Goal: Find specific page/section

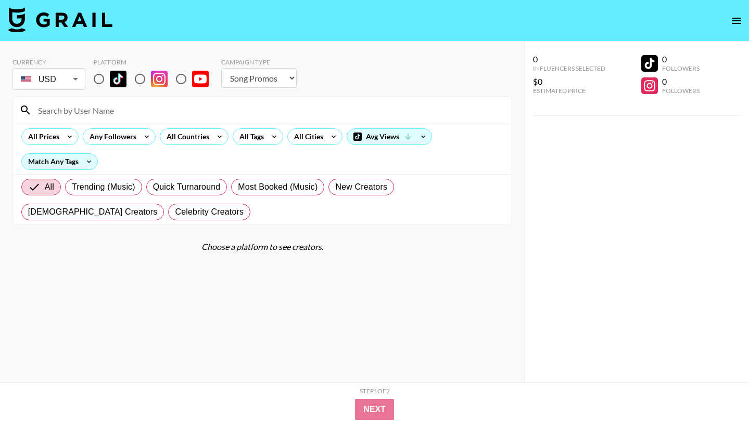
select select "Song"
click at [51, 22] on img at bounding box center [60, 19] width 104 height 25
select select "Song"
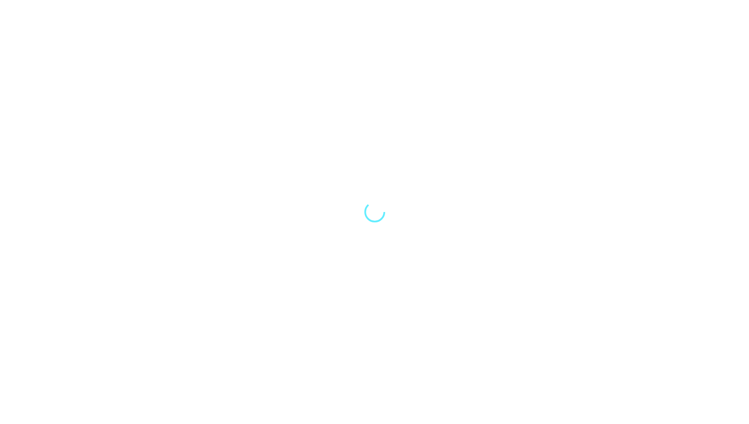
select select "Song"
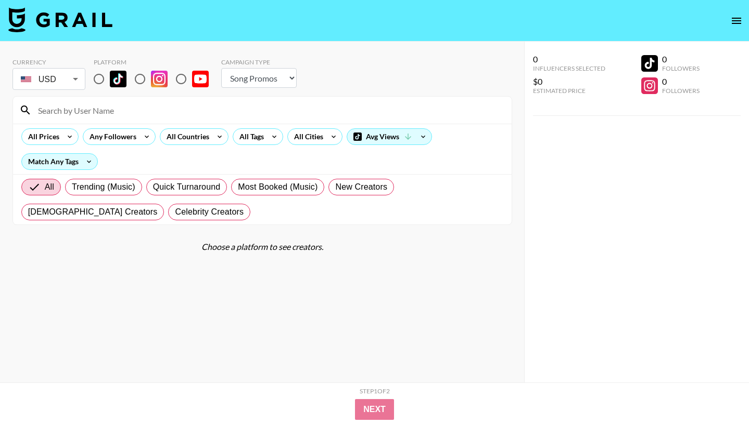
click at [737, 23] on icon "open drawer" at bounding box center [735, 21] width 9 height 6
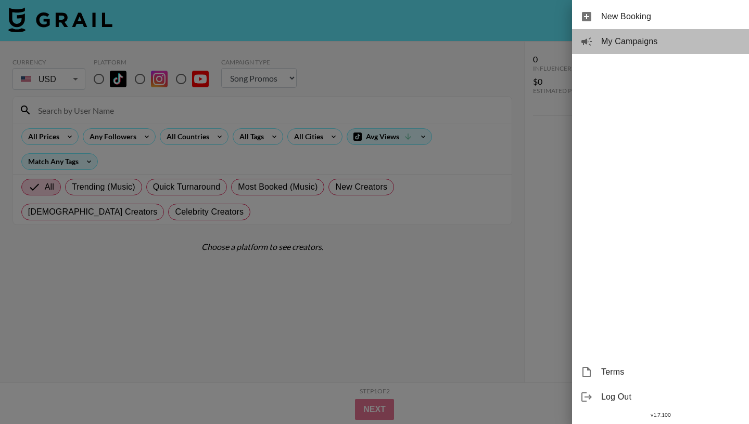
click at [635, 42] on span "My Campaigns" at bounding box center [670, 41] width 139 height 12
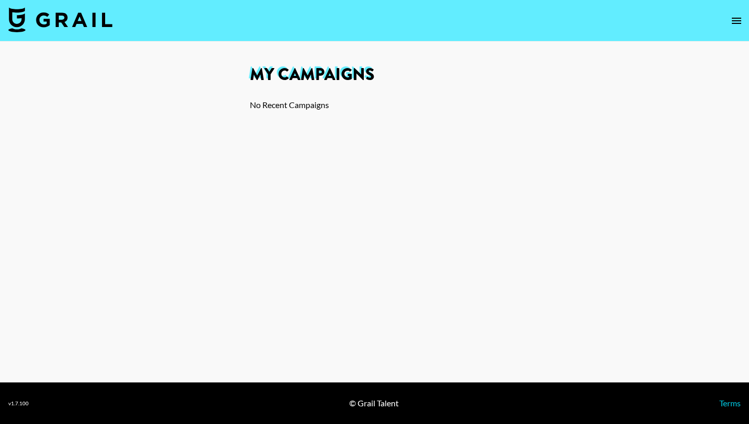
click at [732, 23] on icon "open drawer" at bounding box center [736, 21] width 12 height 12
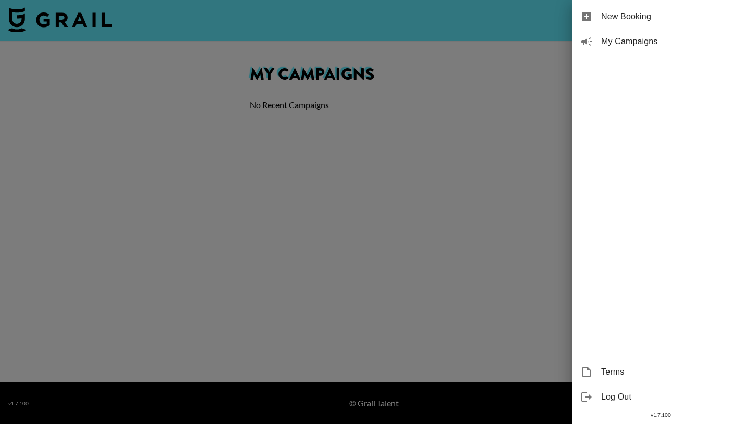
click at [94, 34] on div at bounding box center [374, 212] width 749 height 424
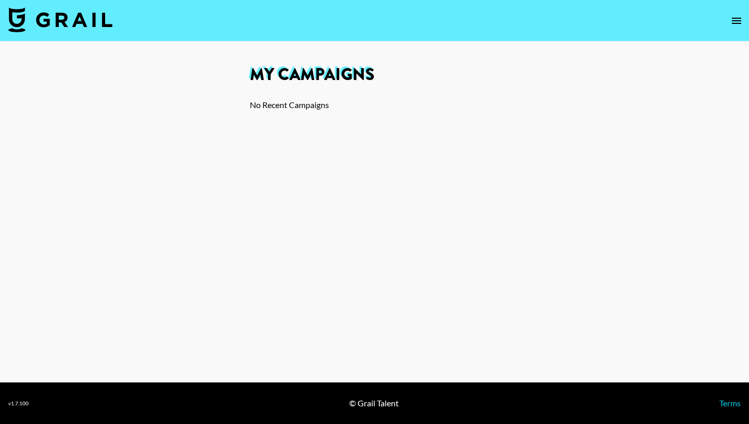
click at [85, 19] on img at bounding box center [60, 19] width 104 height 25
select select "Song"
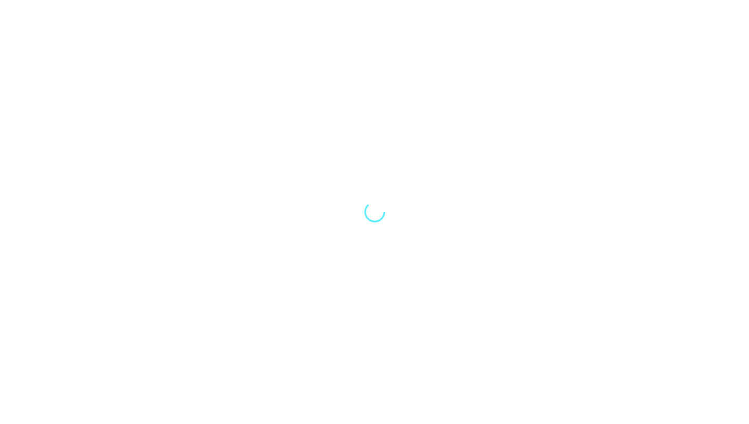
select select "Song"
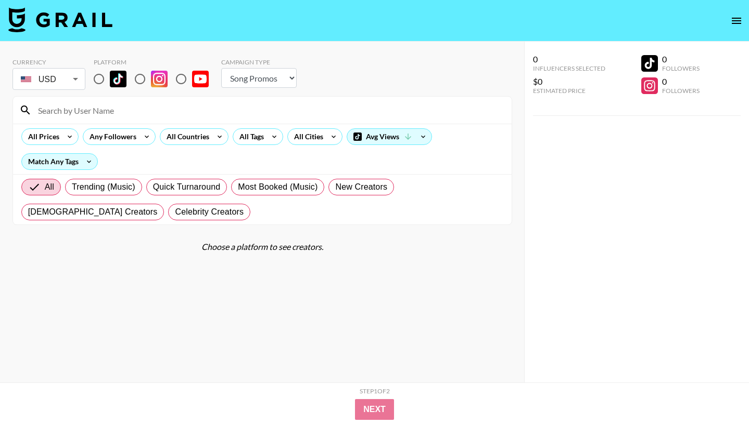
click at [144, 12] on nav at bounding box center [374, 21] width 749 height 42
click at [733, 20] on icon "open drawer" at bounding box center [735, 21] width 9 height 6
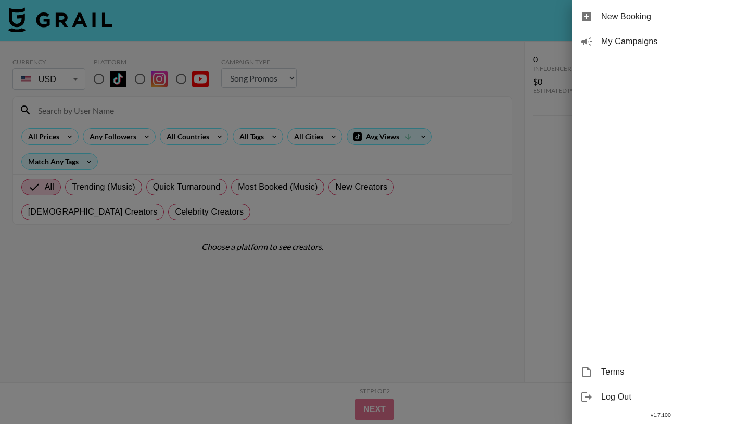
click at [559, 18] on div at bounding box center [374, 212] width 749 height 424
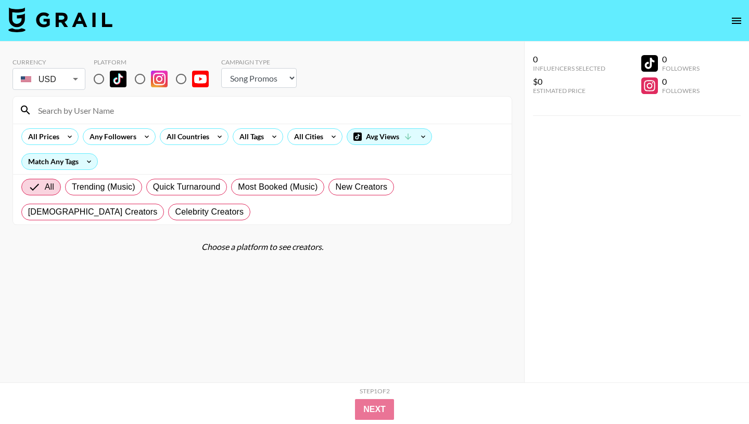
click at [739, 19] on icon "open drawer" at bounding box center [736, 21] width 12 height 12
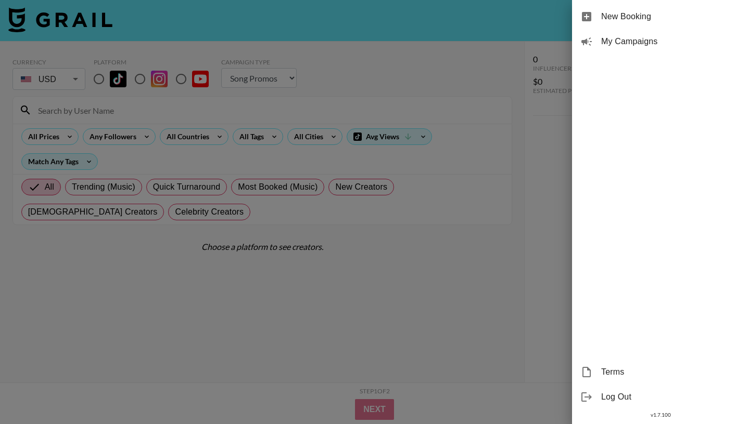
click at [510, 22] on div at bounding box center [374, 212] width 749 height 424
